Goal: Information Seeking & Learning: Learn about a topic

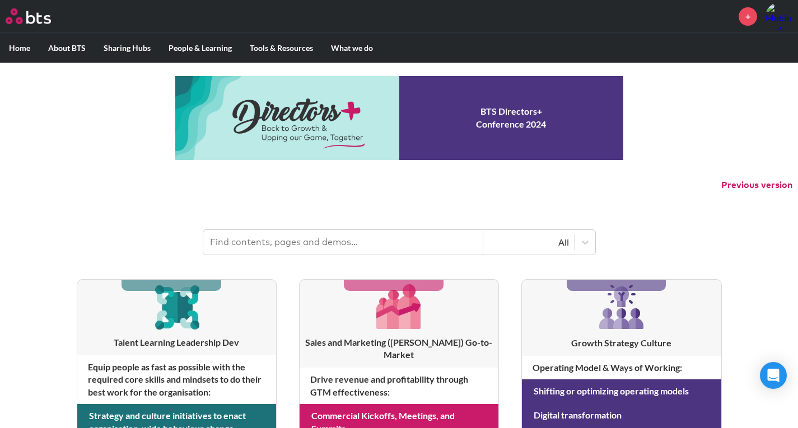
scroll to position [336, 0]
click at [367, 253] on input "text" at bounding box center [343, 242] width 280 height 25
type input "org structure"
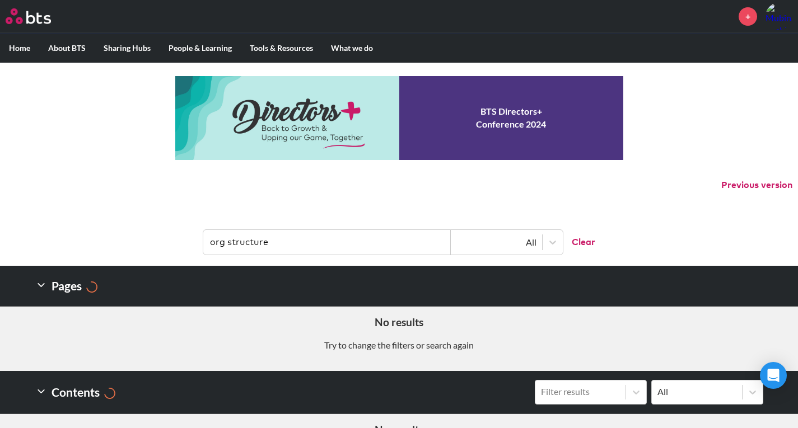
click at [367, 253] on input "org structure" at bounding box center [327, 242] width 248 height 25
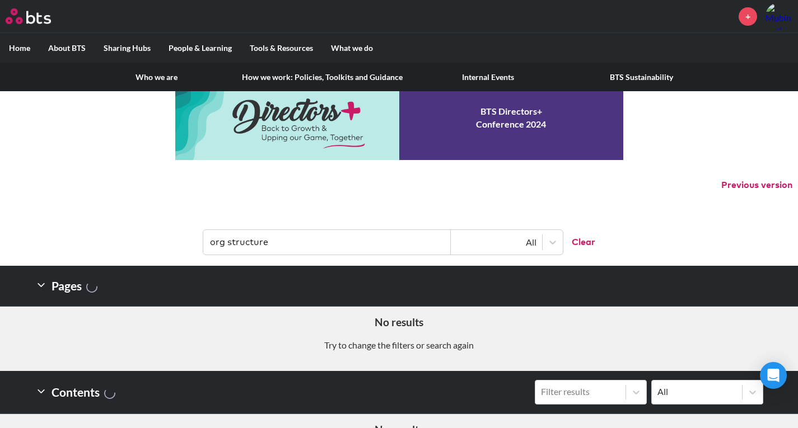
click at [477, 76] on link "Internal Events" at bounding box center [488, 77] width 153 height 29
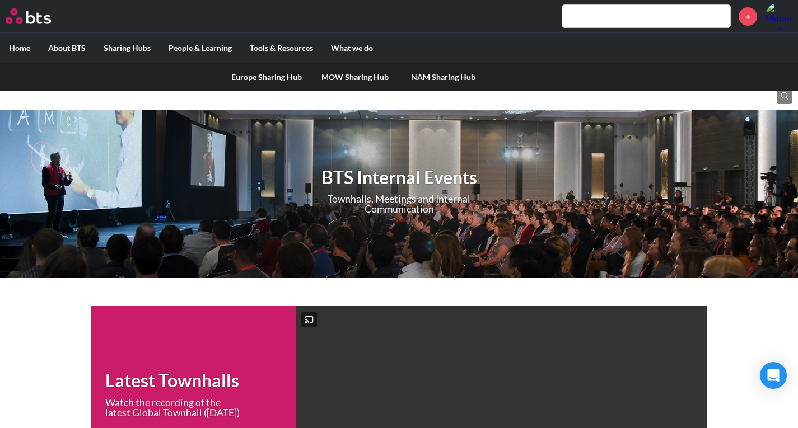
click at [273, 81] on link "Europe Sharing Hub" at bounding box center [266, 77] width 88 height 29
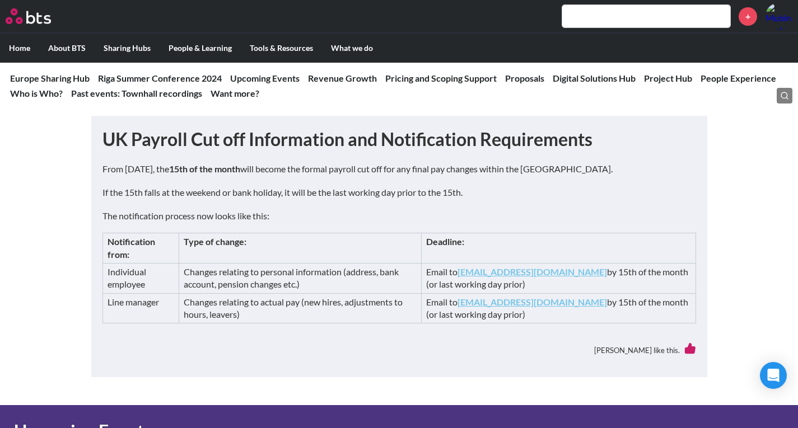
scroll to position [282, 0]
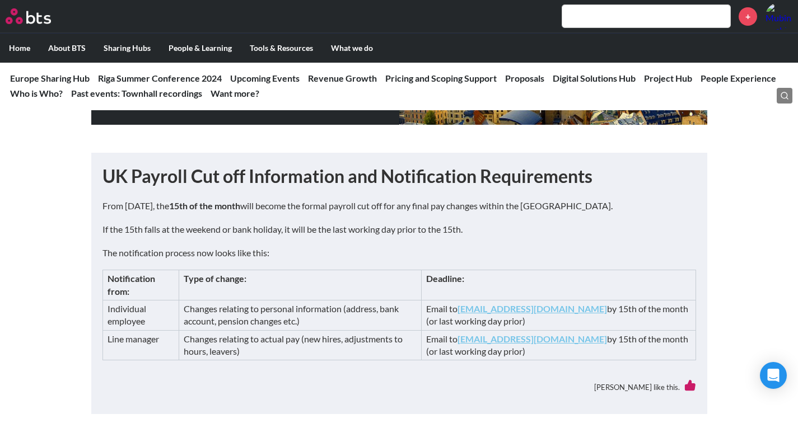
drag, startPoint x: 104, startPoint y: 229, endPoint x: 371, endPoint y: 253, distance: 267.7
click at [371, 253] on div "From [DATE], the 15th of the month will become the formal payroll cut off for a…" at bounding box center [399, 280] width 594 height 161
click at [371, 253] on p "The notification process now looks like this:" at bounding box center [399, 253] width 594 height 12
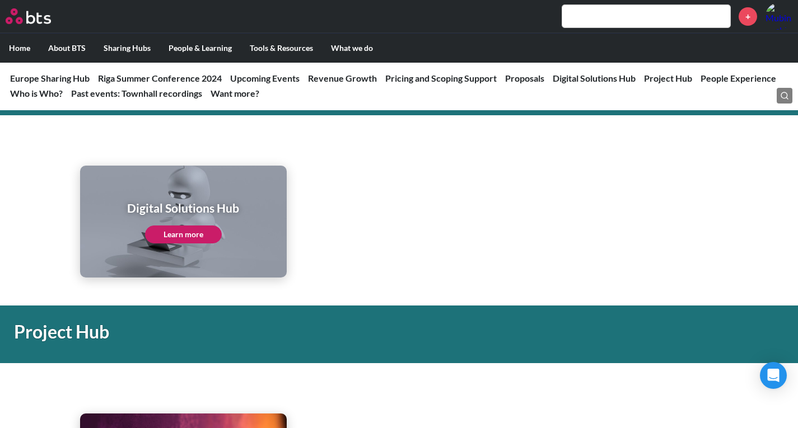
scroll to position [2000, 0]
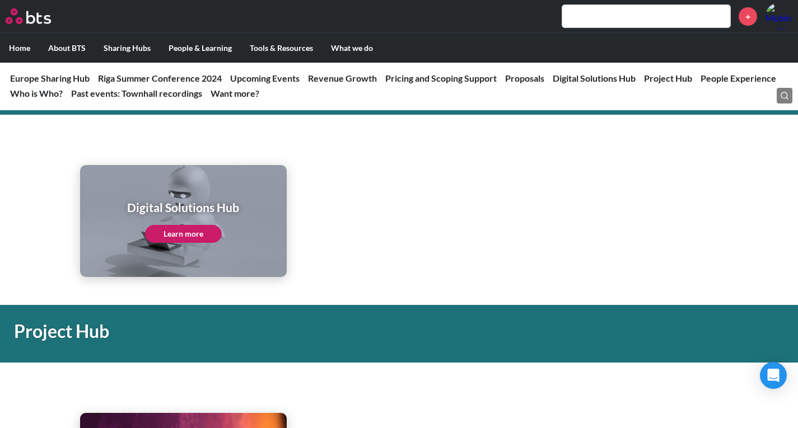
click at [192, 233] on link "Learn more" at bounding box center [183, 234] width 77 height 18
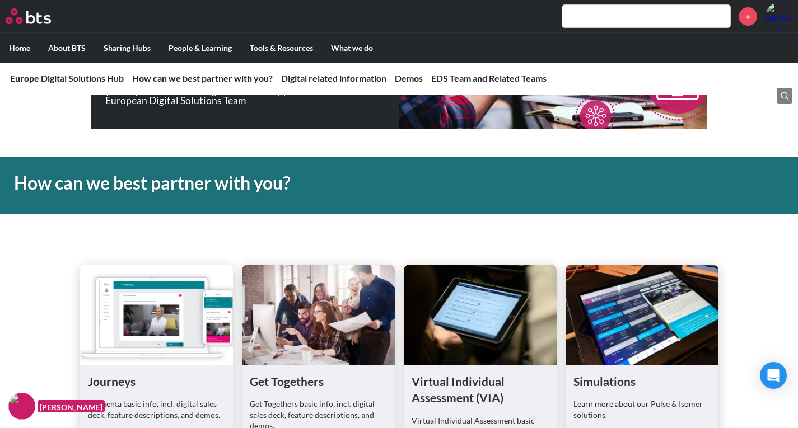
scroll to position [431, 0]
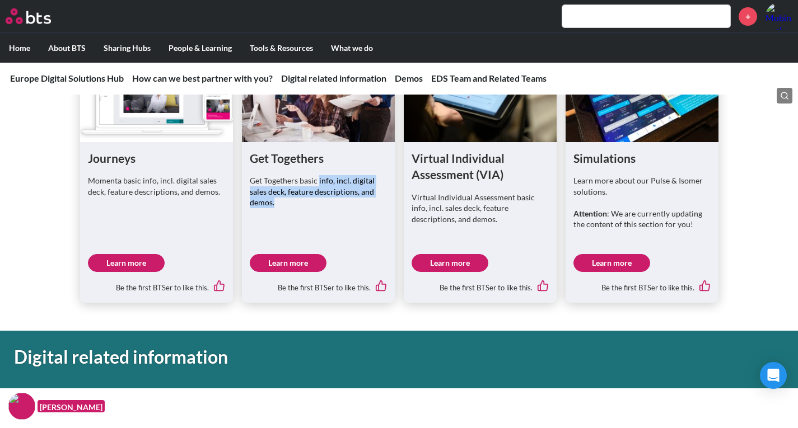
drag, startPoint x: 319, startPoint y: 179, endPoint x: 346, endPoint y: 214, distance: 44.7
click at [346, 214] on div "Get Togethers basic info, incl. digital sales deck, feature descriptions, and d…" at bounding box center [318, 197] width 137 height 44
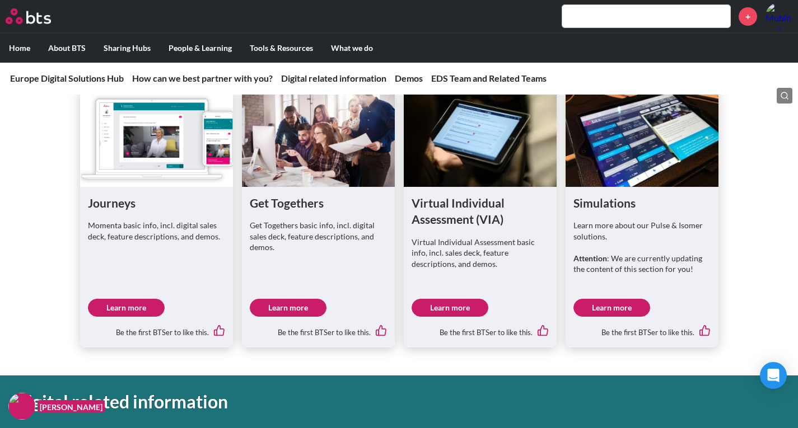
scroll to position [386, 0]
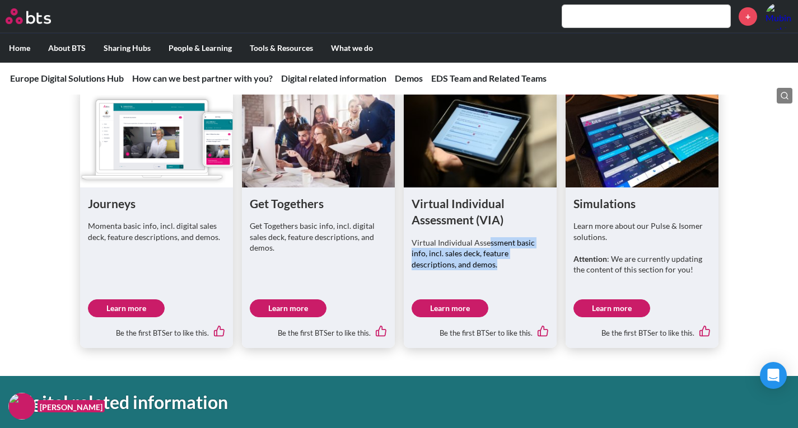
drag, startPoint x: 487, startPoint y: 241, endPoint x: 512, endPoint y: 265, distance: 34.5
click at [512, 265] on p "Virtual Individual Assessment basic info, incl. sales deck, feature description…" at bounding box center [480, 253] width 137 height 33
click at [107, 294] on div "Journeys Momenta basic info, incl. digital sales deck, feature descriptions, an…" at bounding box center [156, 268] width 153 height 161
click at [111, 300] on link "Learn more" at bounding box center [126, 309] width 77 height 18
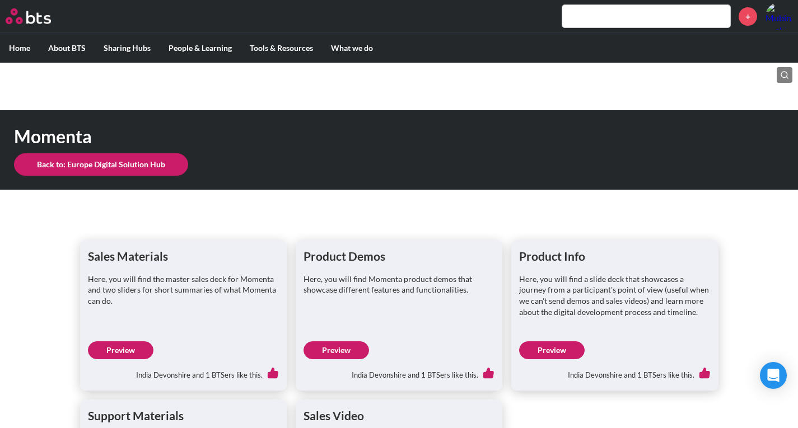
scroll to position [117, 0]
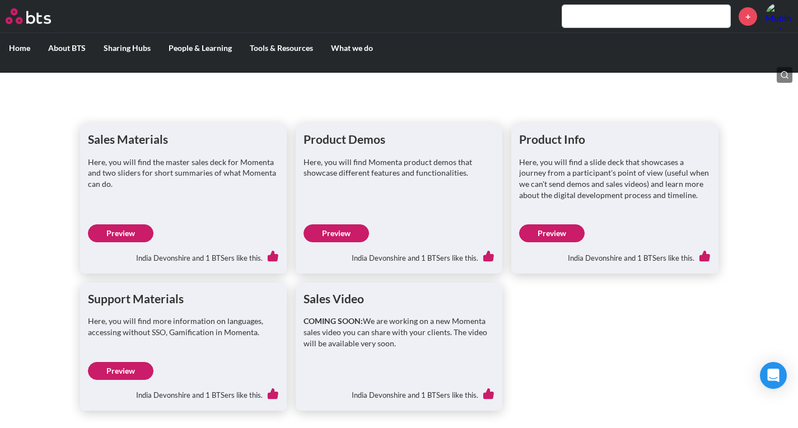
click at [550, 228] on link "Preview" at bounding box center [552, 234] width 66 height 18
click at [337, 236] on link "Preview" at bounding box center [337, 234] width 66 height 18
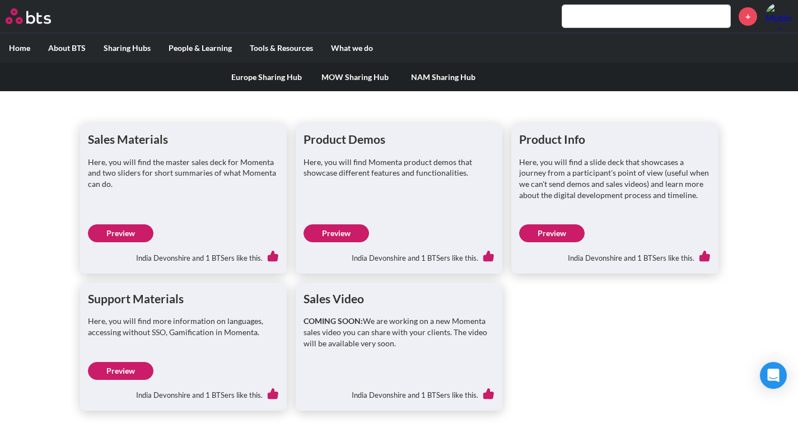
click at [305, 76] on link "Europe Sharing Hub" at bounding box center [266, 77] width 88 height 29
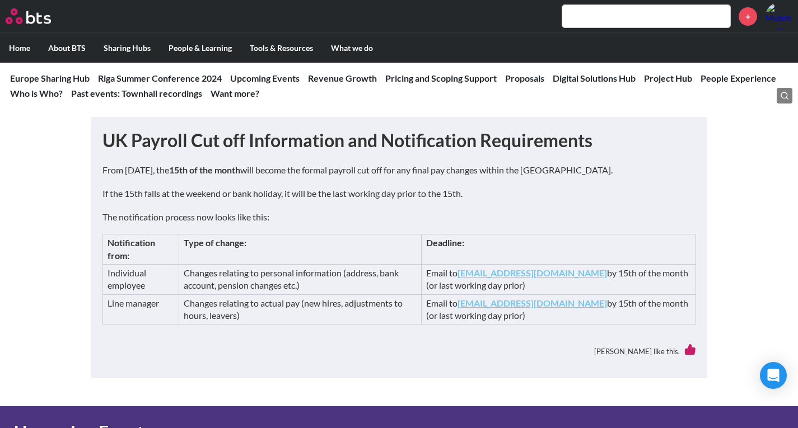
scroll to position [319, 0]
